Goal: Task Accomplishment & Management: Manage account settings

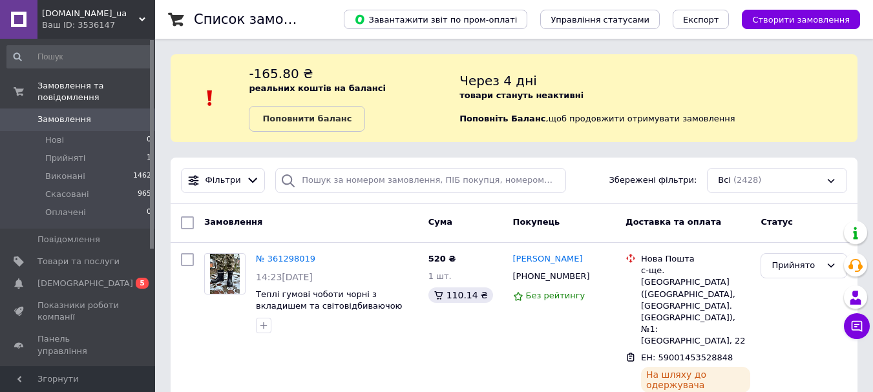
click at [72, 278] on span "[DEMOGRAPHIC_DATA]" at bounding box center [85, 284] width 96 height 12
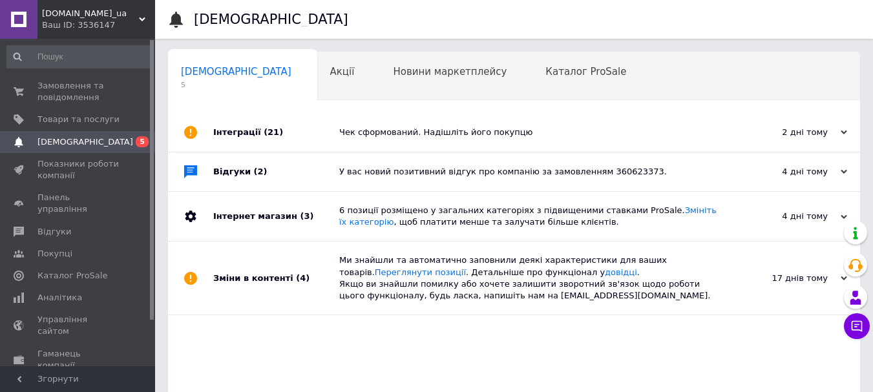
click at [145, 15] on div "[DOMAIN_NAME]_ua Ваш ID: 3536147" at bounding box center [96, 19] width 118 height 39
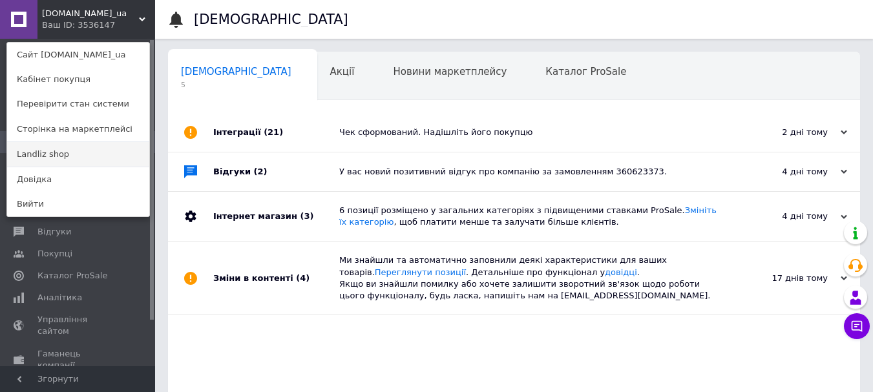
click at [58, 147] on link "Landliz shop" at bounding box center [78, 154] width 142 height 25
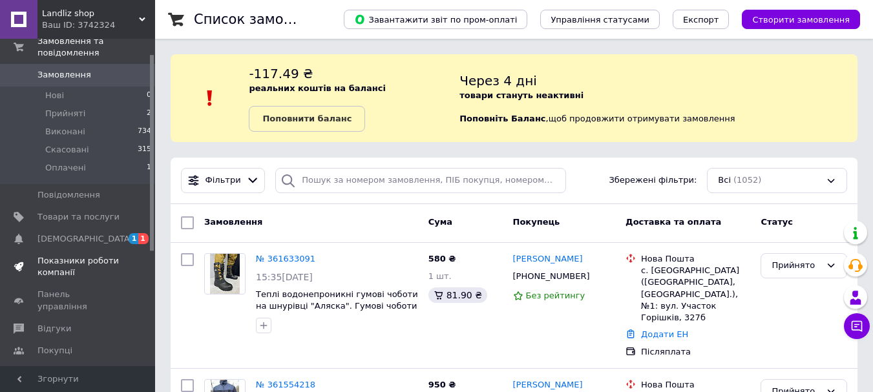
scroll to position [65, 0]
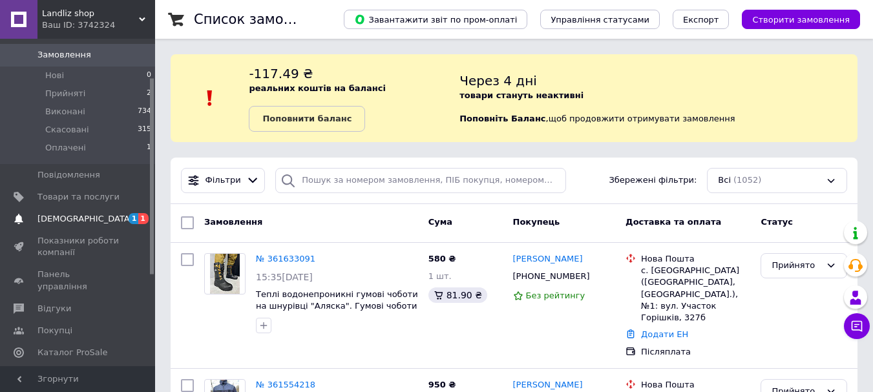
click at [52, 213] on span "[DEMOGRAPHIC_DATA]" at bounding box center [85, 219] width 96 height 12
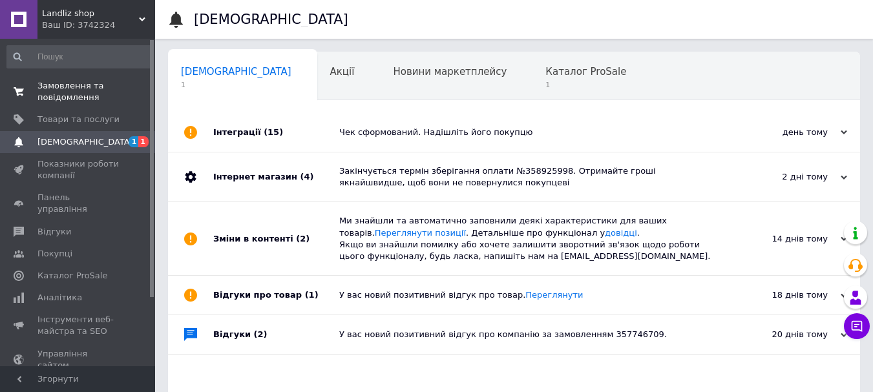
click at [79, 88] on span "Замовлення та повідомлення" at bounding box center [78, 91] width 82 height 23
